Goal: Transaction & Acquisition: Purchase product/service

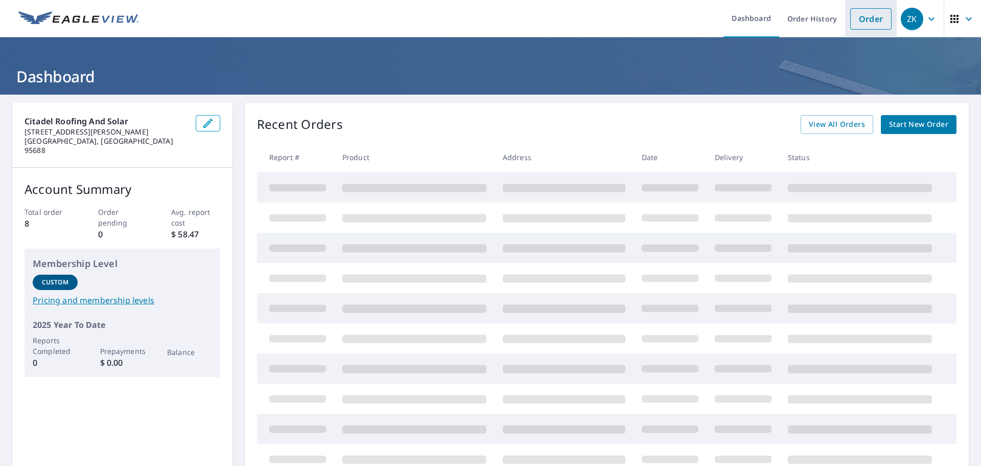
click at [853, 18] on link "Order" at bounding box center [870, 18] width 41 height 21
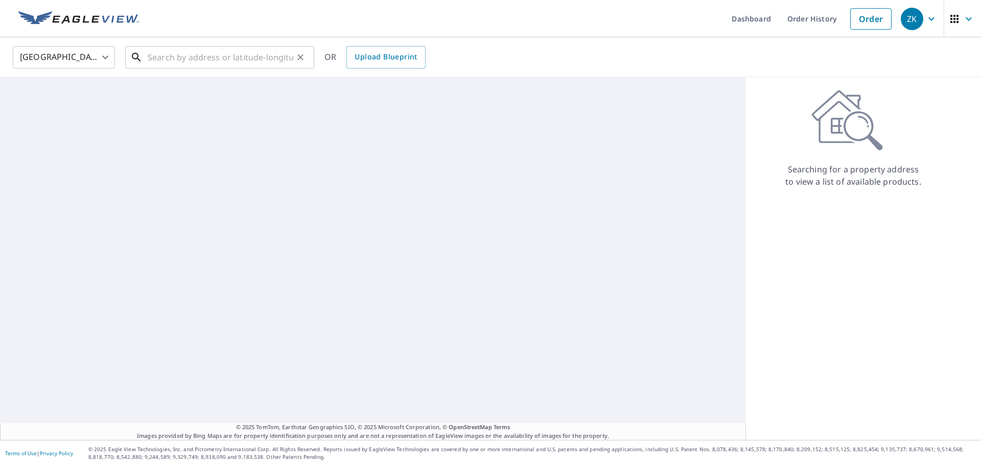
click at [178, 55] on input "text" at bounding box center [221, 57] width 146 height 29
paste input "[STREET_ADDRESS]"
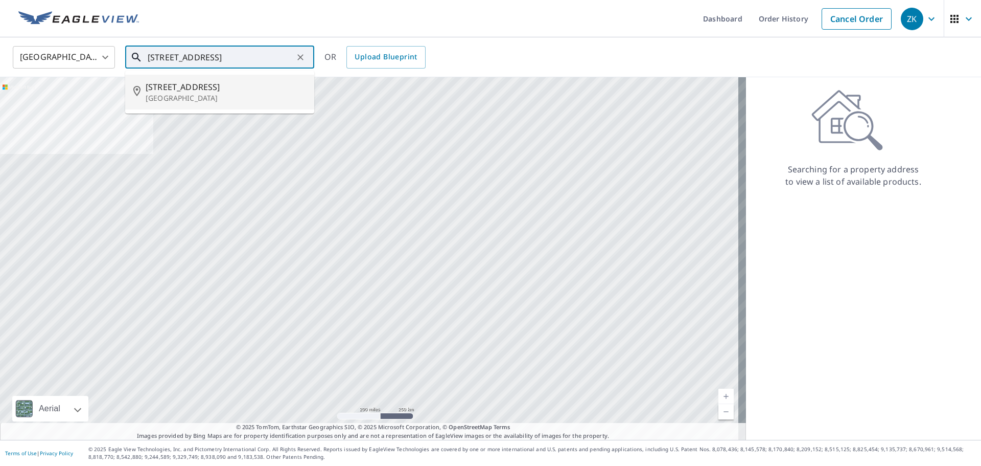
click at [192, 87] on span "[STREET_ADDRESS]" at bounding box center [226, 87] width 160 height 12
type input "[STREET_ADDRESS]"
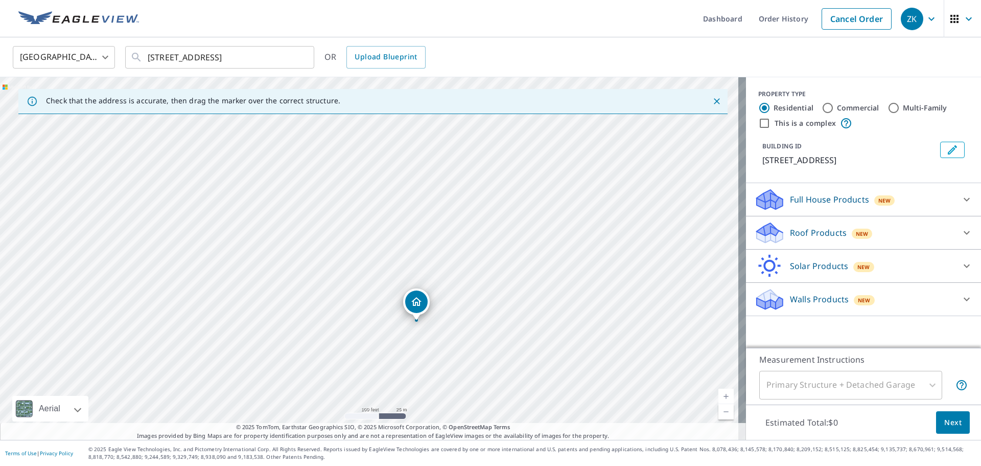
click at [945, 425] on span "Next" at bounding box center [953, 422] width 17 height 13
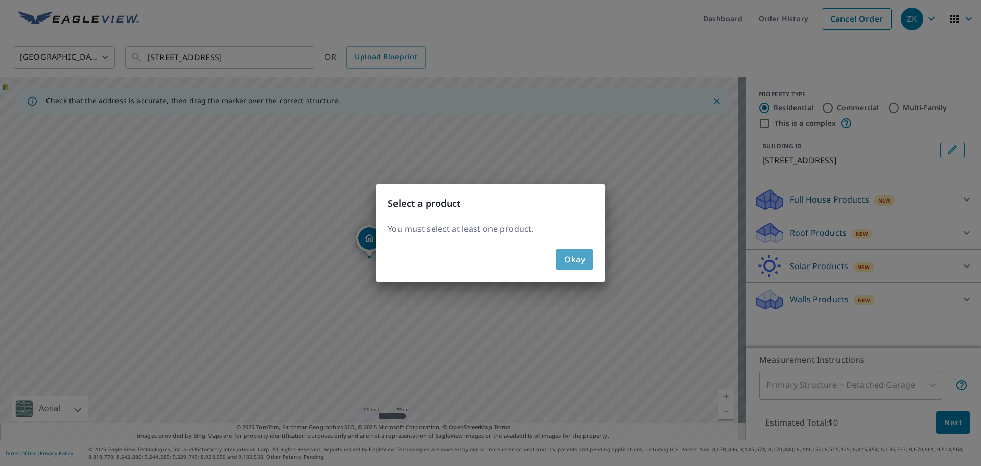
click at [580, 264] on span "Okay" at bounding box center [574, 259] width 21 height 14
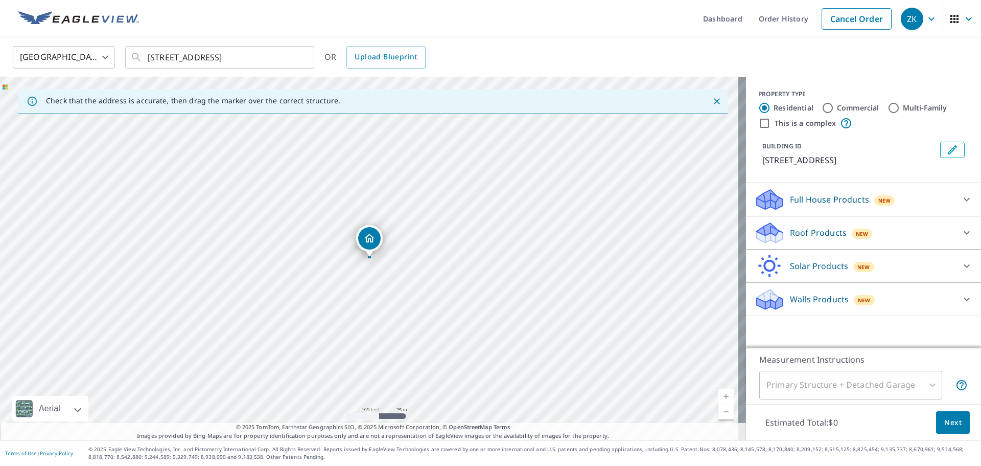
click at [955, 232] on div at bounding box center [967, 232] width 25 height 25
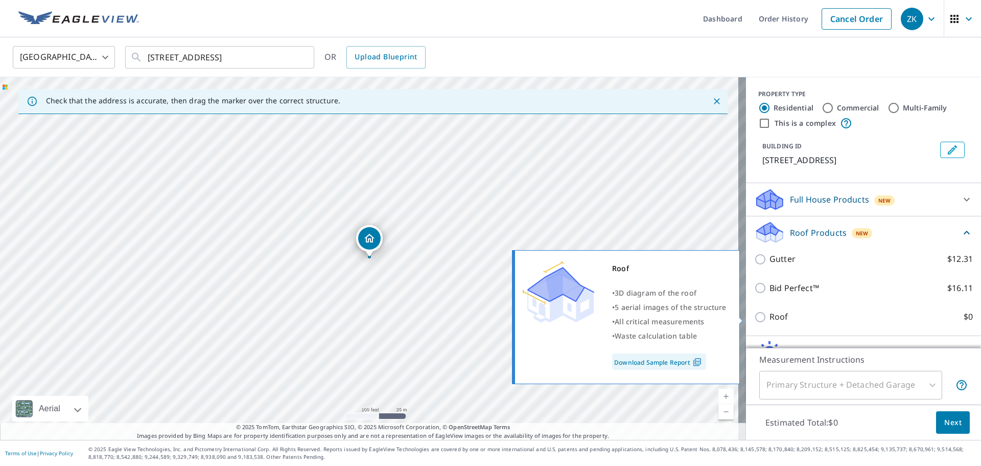
click at [754, 318] on input "Roof $0" at bounding box center [761, 317] width 15 height 12
checkbox input "true"
type input "3"
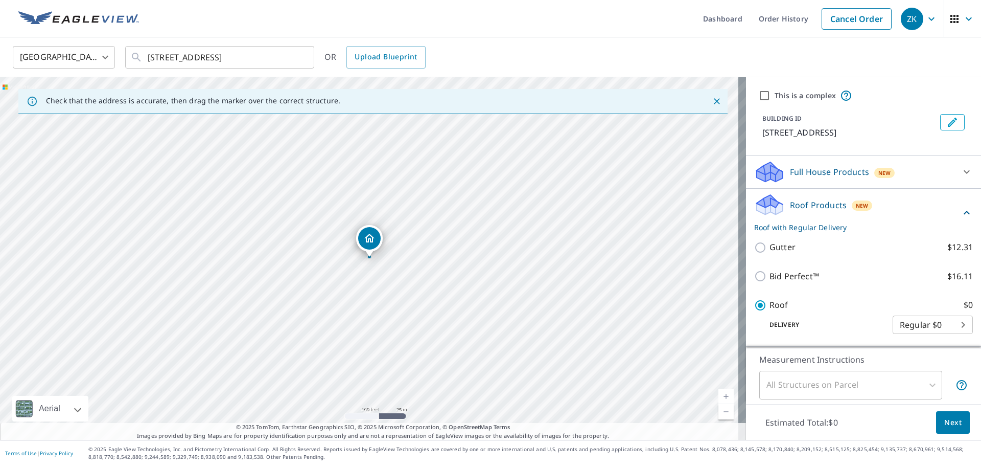
click at [950, 425] on span "Next" at bounding box center [953, 422] width 17 height 13
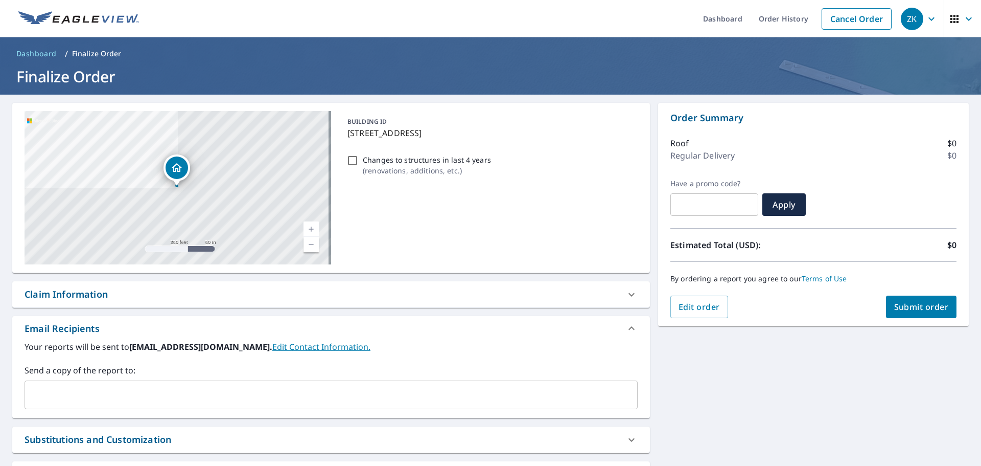
click at [913, 306] on span "Submit order" at bounding box center [921, 306] width 55 height 11
